Goal: Navigation & Orientation: Find specific page/section

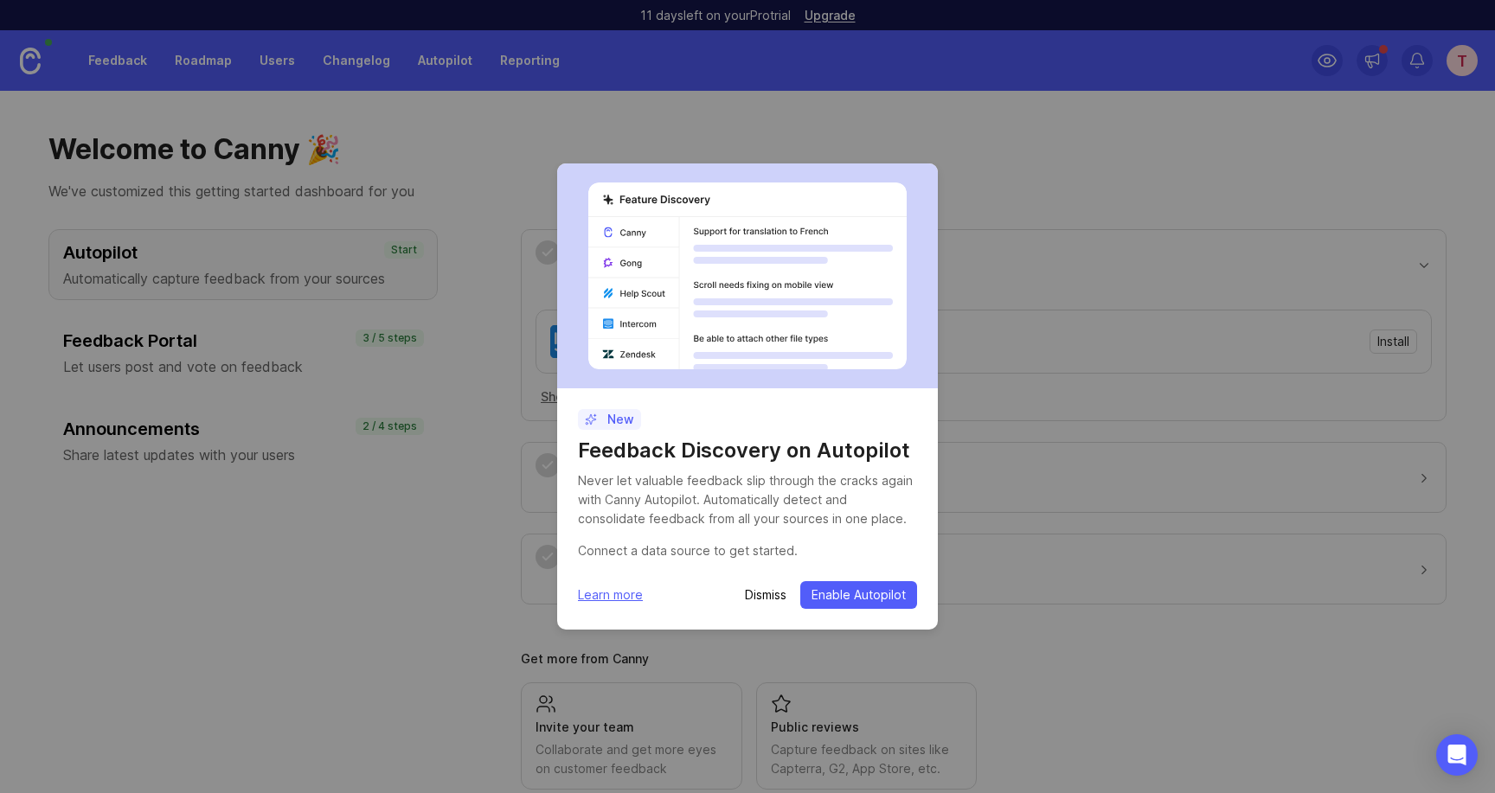
click at [763, 599] on p "Dismiss" at bounding box center [766, 595] width 42 height 17
click at [761, 595] on p "Dismiss" at bounding box center [766, 595] width 42 height 17
click at [762, 583] on div "Dismiss Enable Autopilot" at bounding box center [831, 595] width 172 height 28
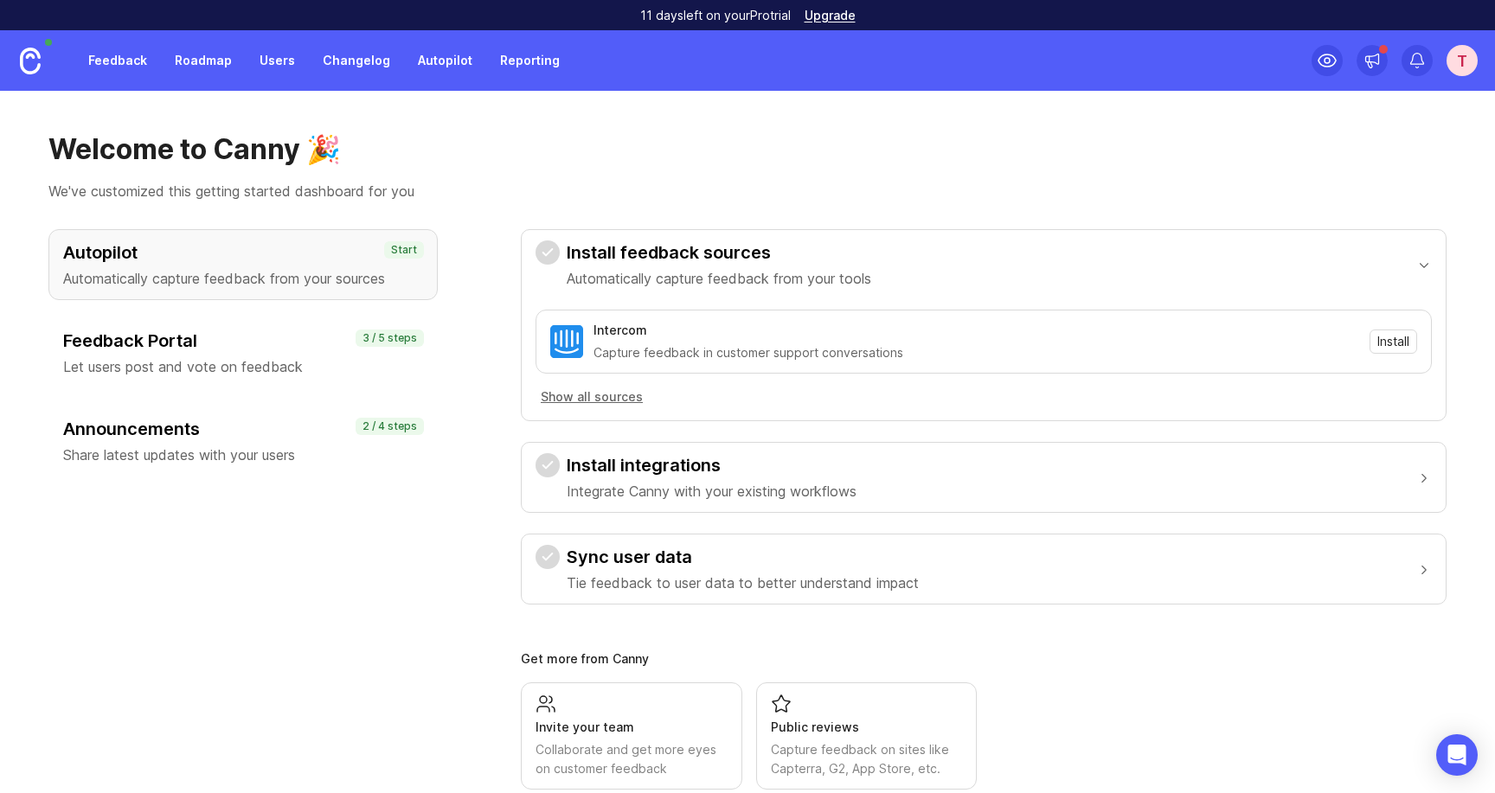
click at [762, 594] on button "Sync user data Tie feedback to user data to better understand impact" at bounding box center [984, 569] width 896 height 69
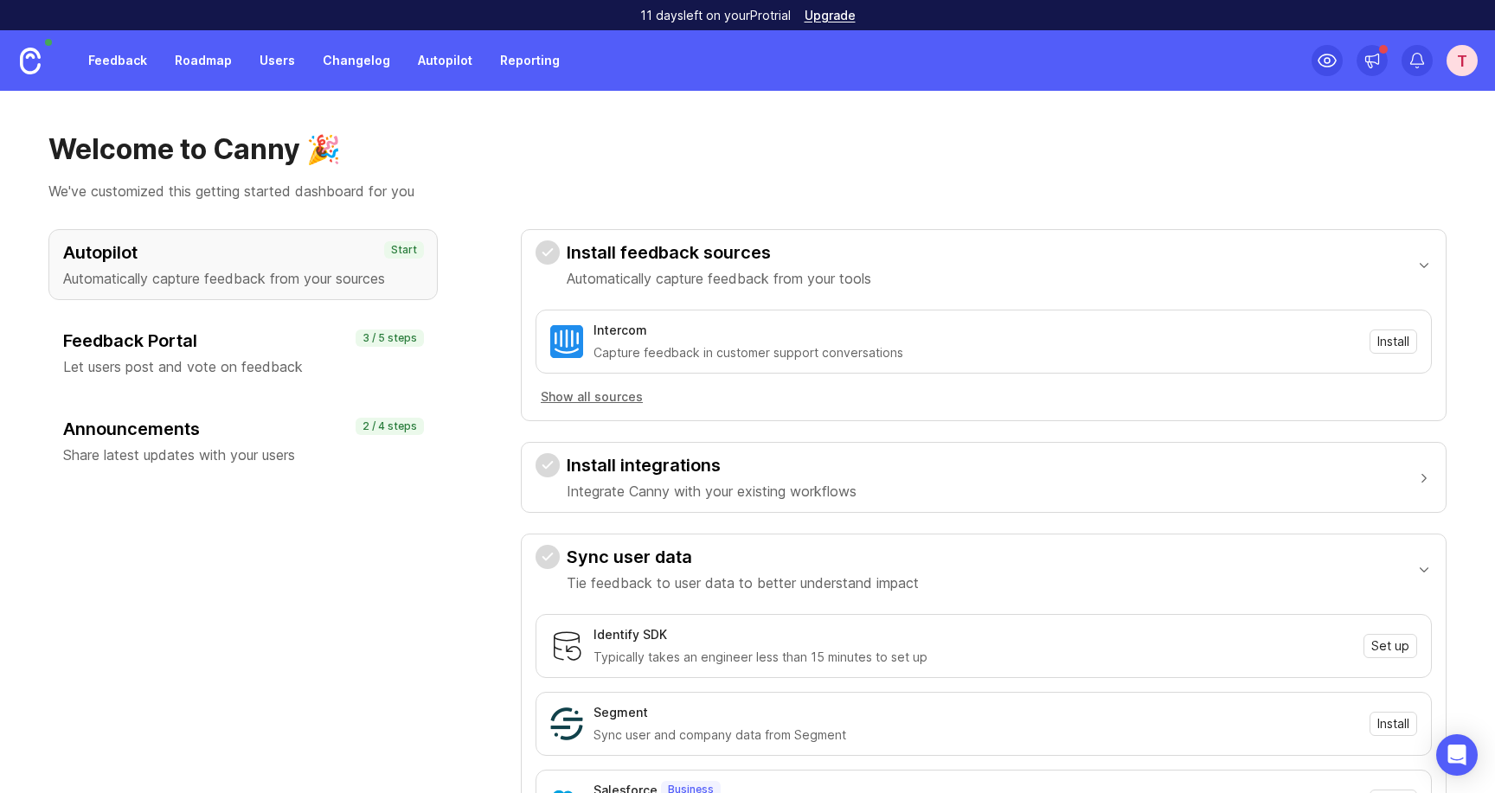
click at [775, 593] on p "Tie feedback to user data to better understand impact" at bounding box center [743, 583] width 352 height 21
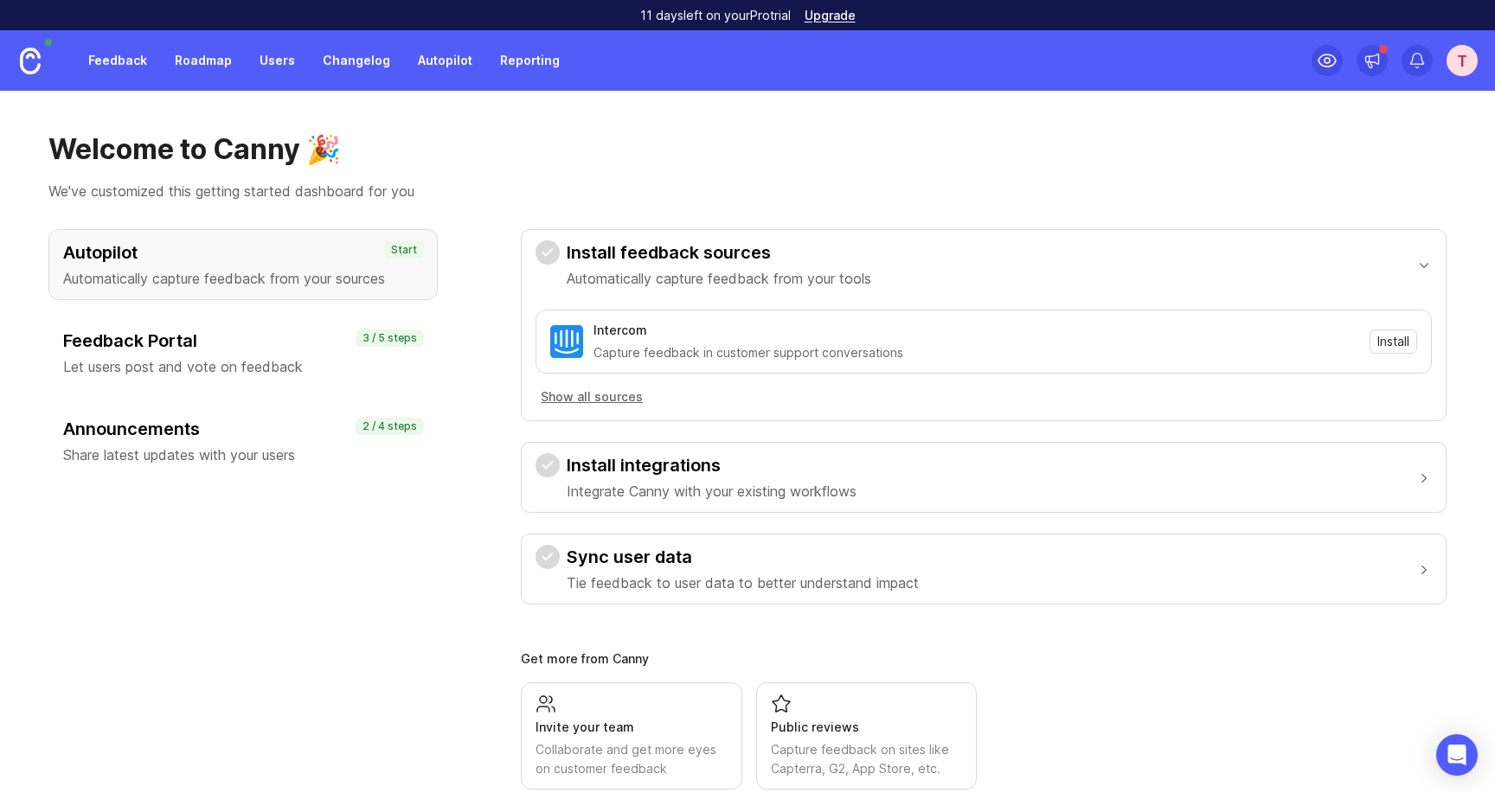
click at [177, 61] on link "Roadmap" at bounding box center [203, 60] width 78 height 31
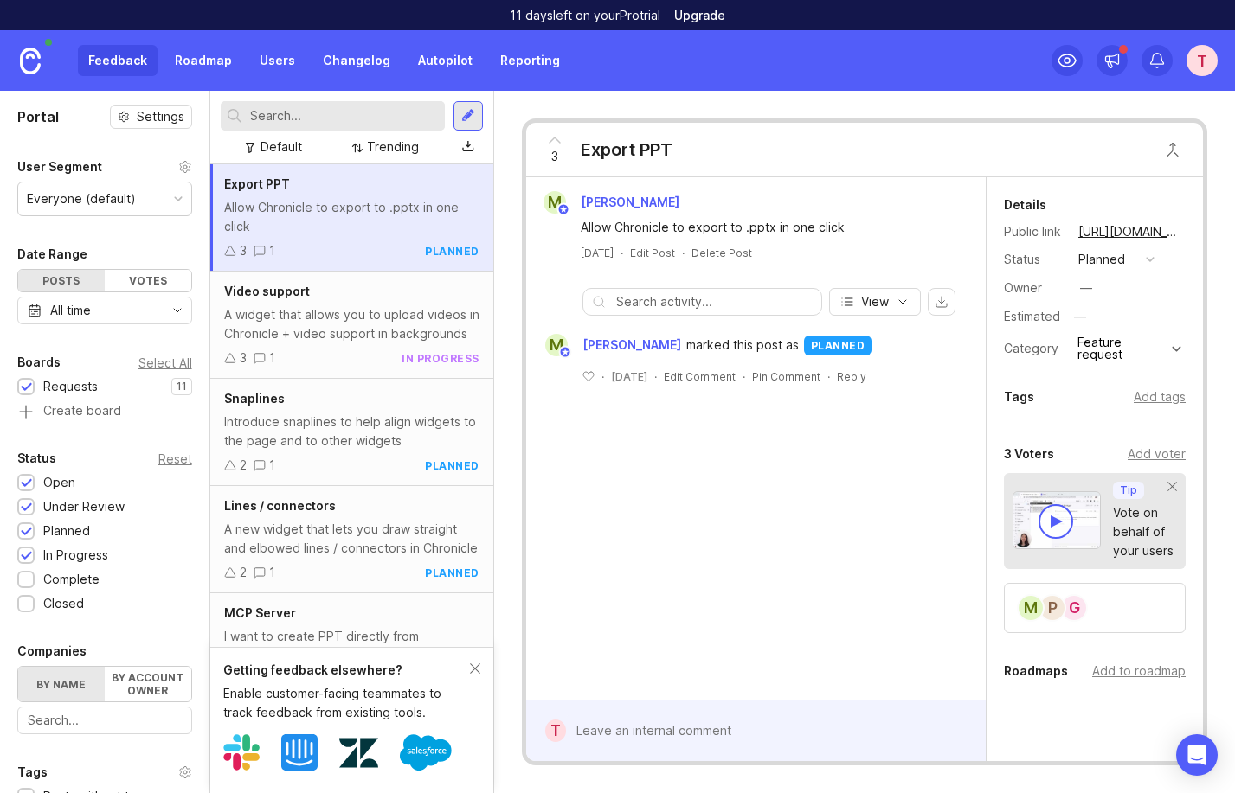
click at [266, 251] on div "1" at bounding box center [265, 250] width 22 height 19
click at [310, 338] on div "A widget that allows you to upload videos in Chronicle + video support in backg…" at bounding box center [351, 324] width 255 height 38
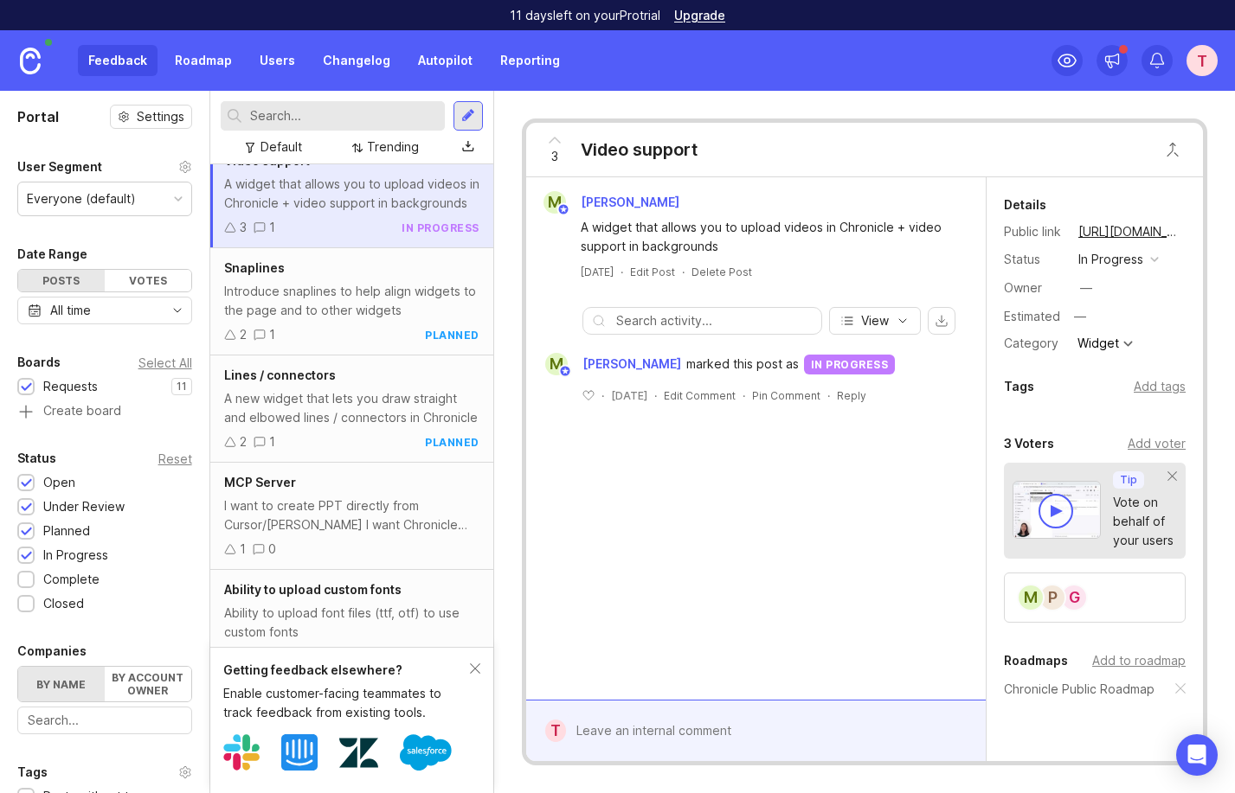
scroll to position [132, 0]
